Goal: Navigation & Orientation: Find specific page/section

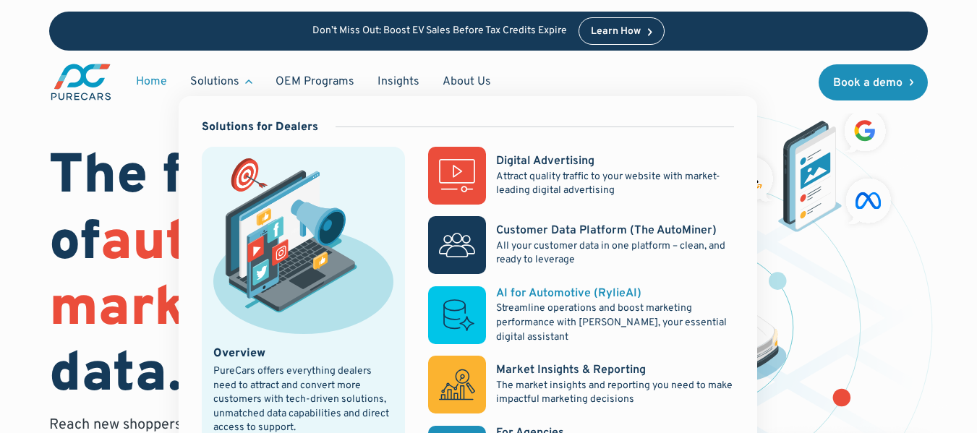
click at [562, 323] on p "Streamline operations and boost marketing performance with [PERSON_NAME], your …" at bounding box center [614, 322] width 237 height 43
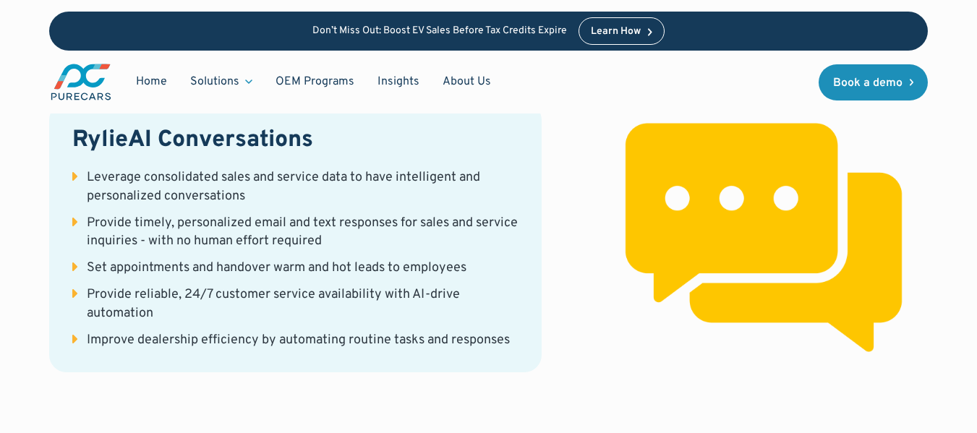
scroll to position [2675, 0]
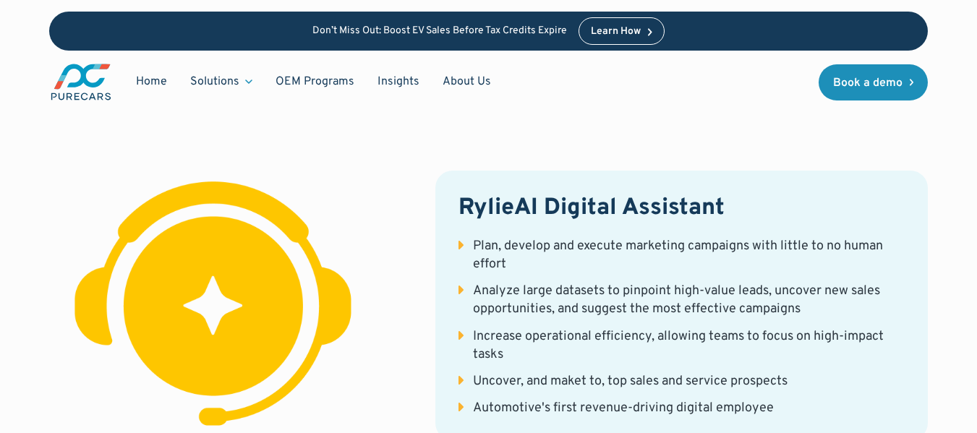
click at [88, 85] on img "main" at bounding box center [81, 82] width 64 height 40
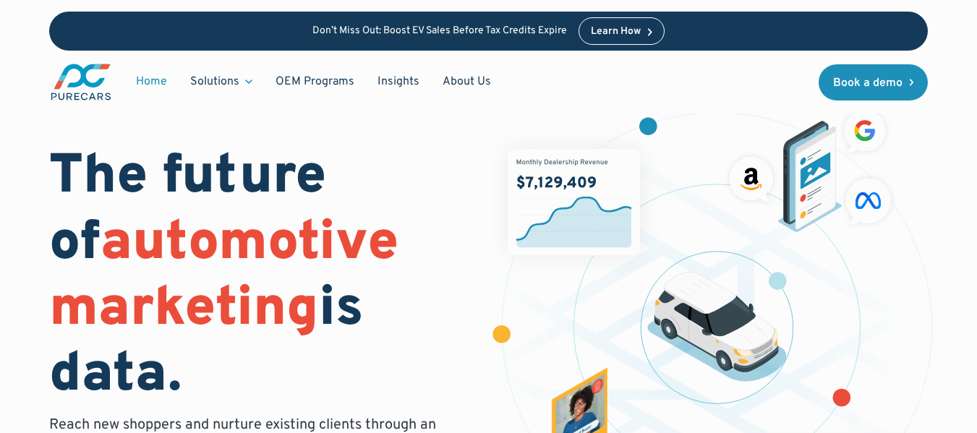
click at [343, 343] on h1 "The future of automotive marketing is data." at bounding box center [260, 277] width 422 height 264
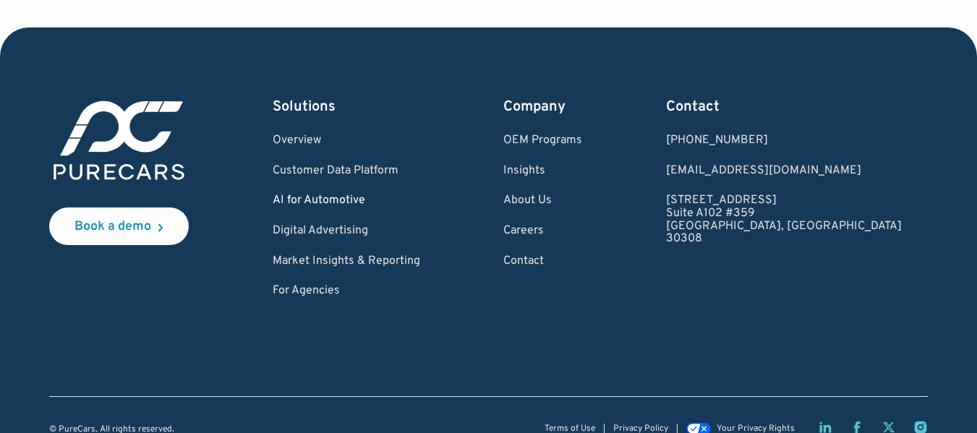
click at [374, 194] on link "AI for Automotive" at bounding box center [346, 200] width 147 height 13
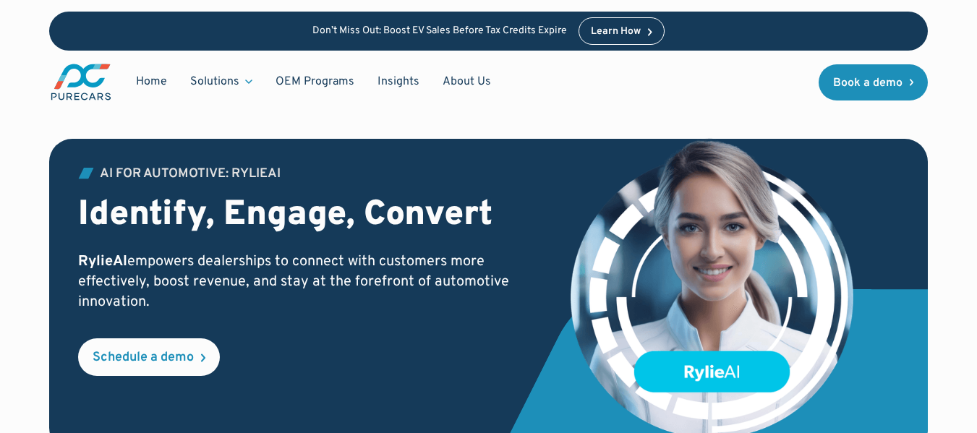
click at [87, 89] on img "main" at bounding box center [81, 82] width 64 height 40
